Goal: Task Accomplishment & Management: Manage account settings

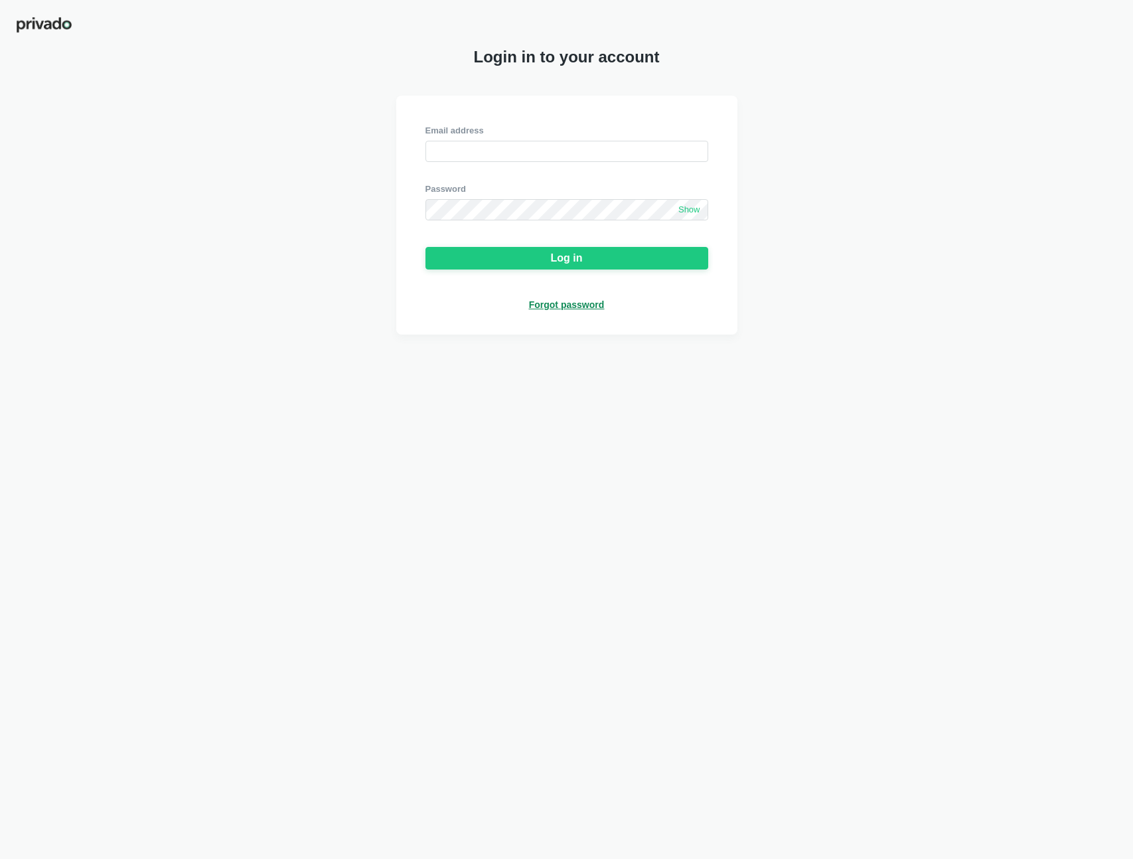
click at [581, 307] on div "Forgot password" at bounding box center [567, 305] width 76 height 12
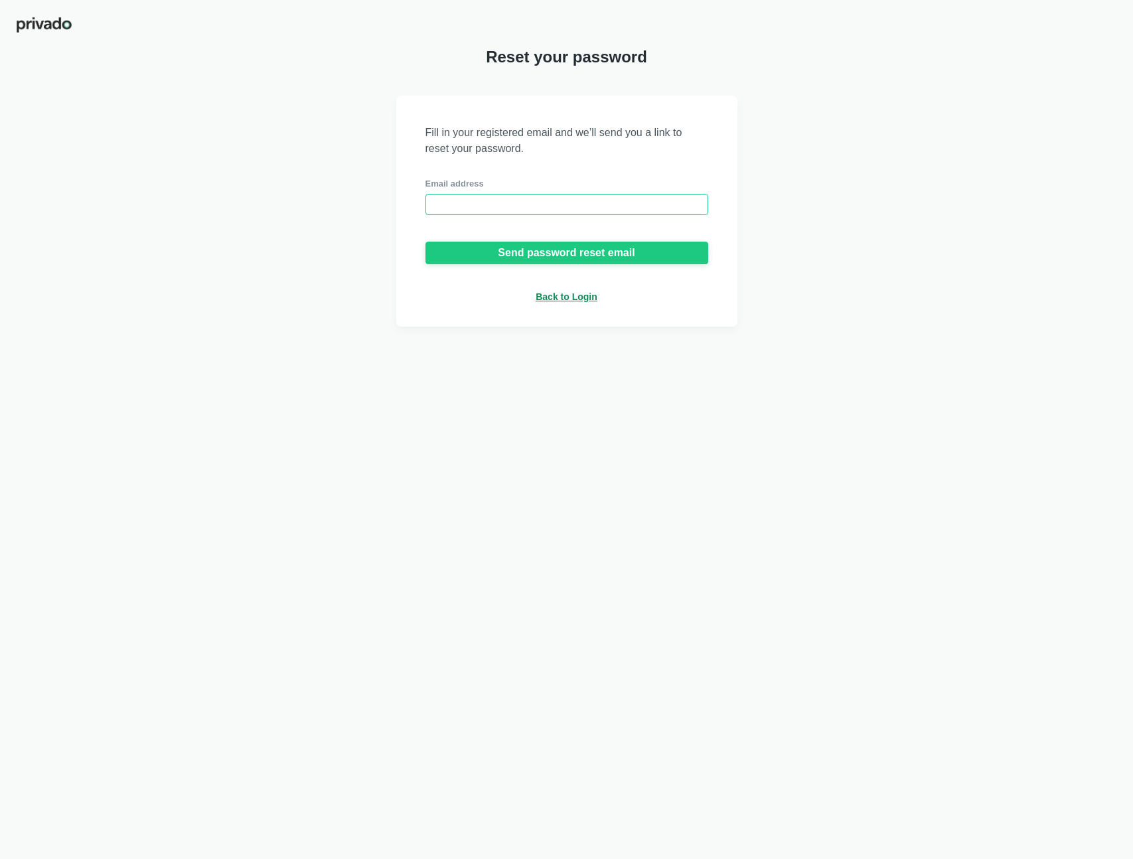
click at [502, 210] on input "email" at bounding box center [567, 204] width 283 height 21
type input "[PERSON_NAME][EMAIL_ADDRESS][DOMAIN_NAME]"
click at [513, 254] on div "Send password reset email" at bounding box center [566, 253] width 137 height 12
